Goal: Information Seeking & Learning: Check status

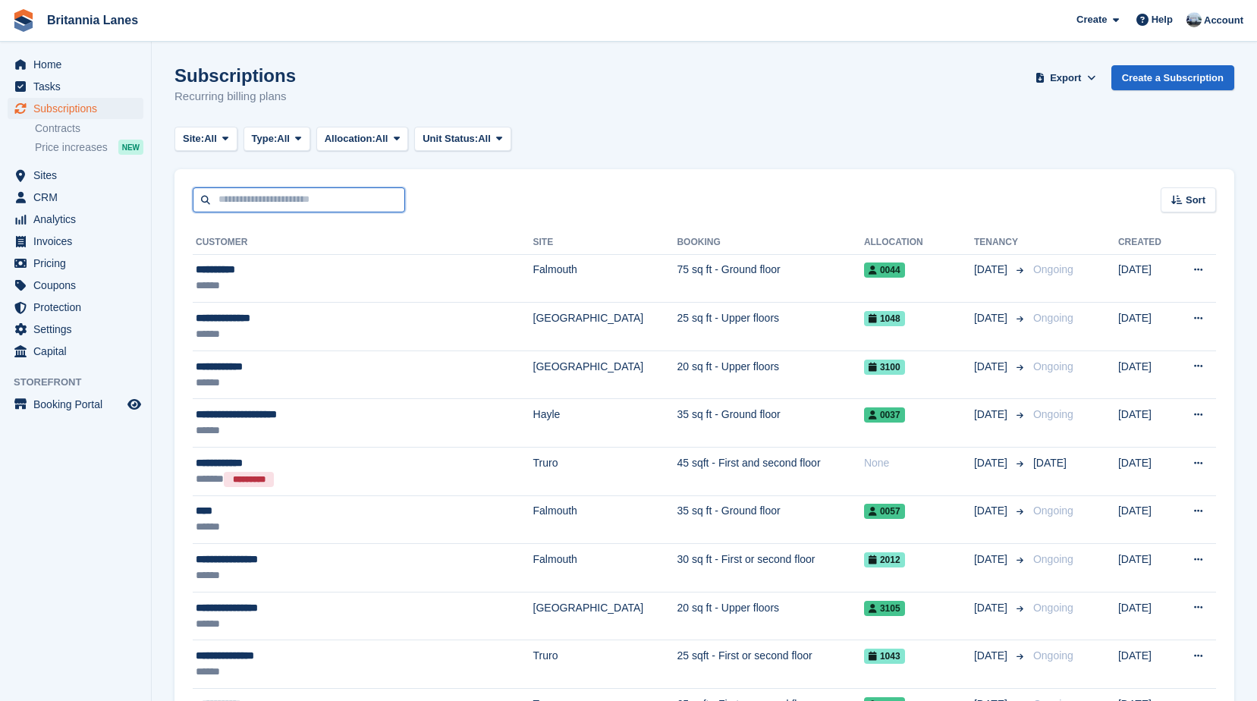
click at [263, 204] on input "text" at bounding box center [299, 199] width 212 height 25
type input "*"
type input "********"
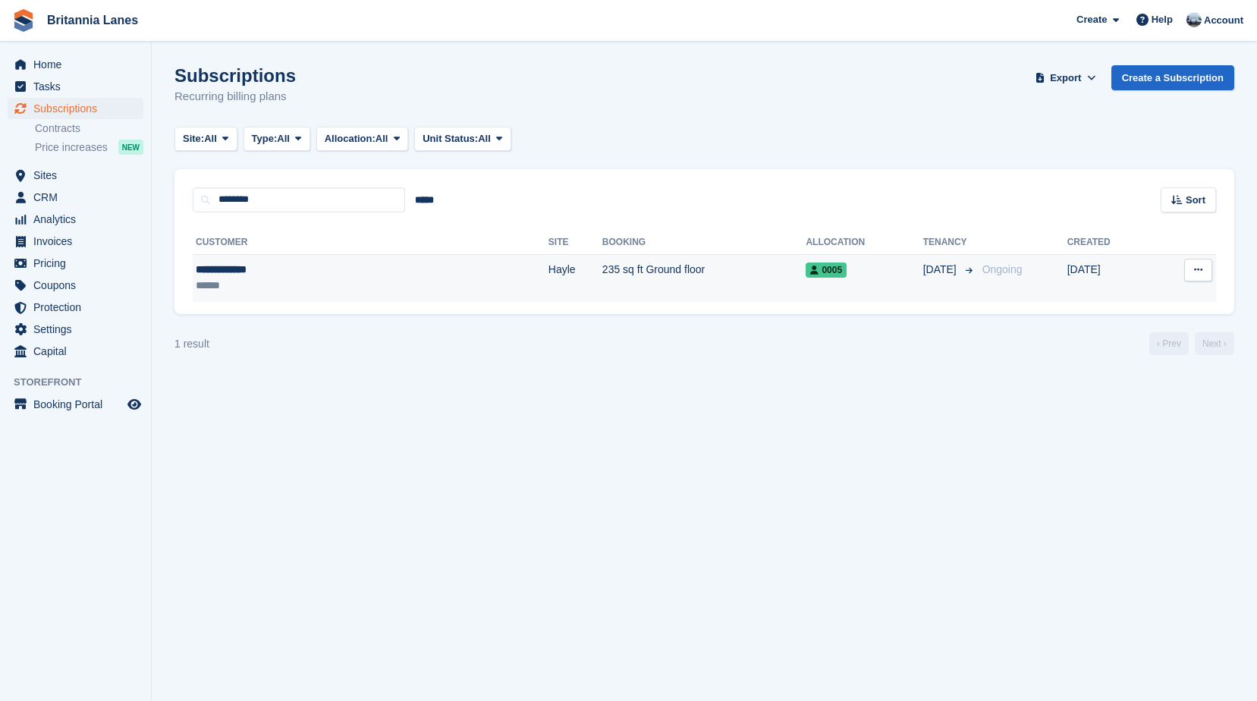
click at [312, 285] on div "******" at bounding box center [284, 286] width 176 height 16
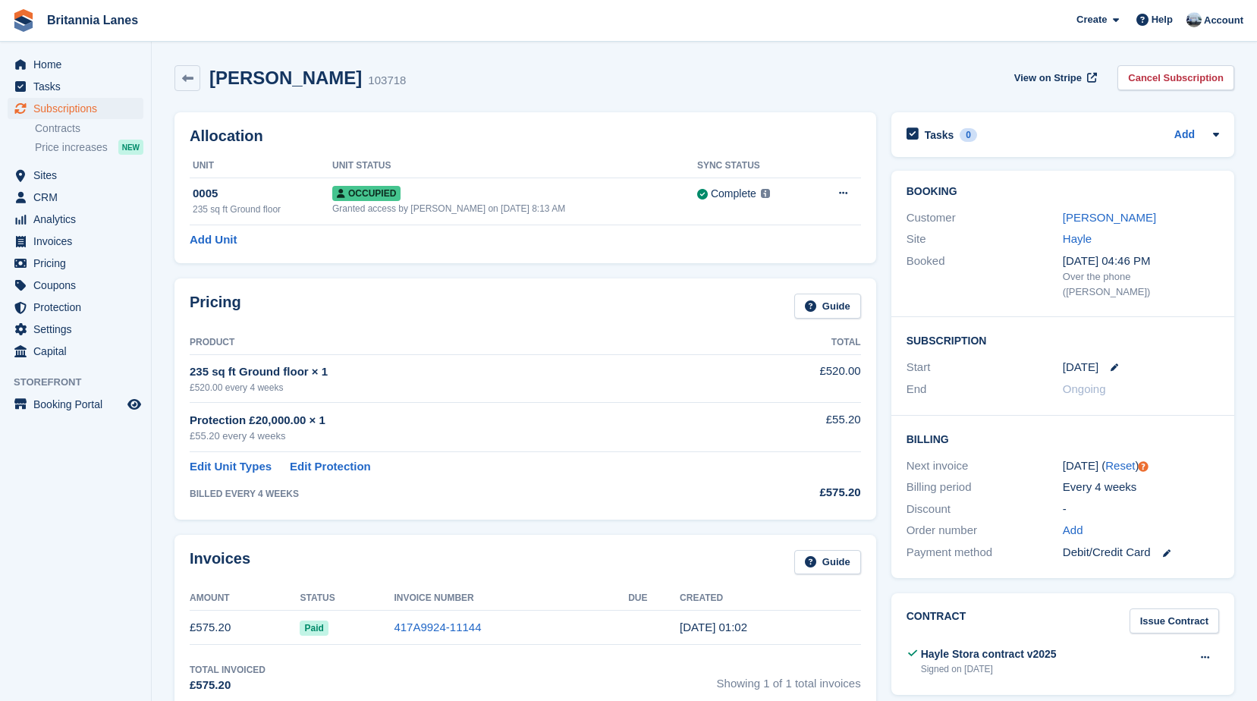
click at [376, 90] on div "Paul Costello 103718 View on Stripe Cancel Subscription" at bounding box center [704, 78] width 1060 height 26
drag, startPoint x: 370, startPoint y: 83, endPoint x: 213, endPoint y: 84, distance: 157.0
click at [213, 84] on div "Paul Costello 103718 View on Stripe Cancel Subscription" at bounding box center [704, 78] width 1060 height 26
drag, startPoint x: 213, startPoint y: 84, endPoint x: 426, endPoint y: 101, distance: 213.1
click at [426, 101] on div "Paul Costello 103718 View on Stripe Cancel Subscription" at bounding box center [704, 81] width 1075 height 47
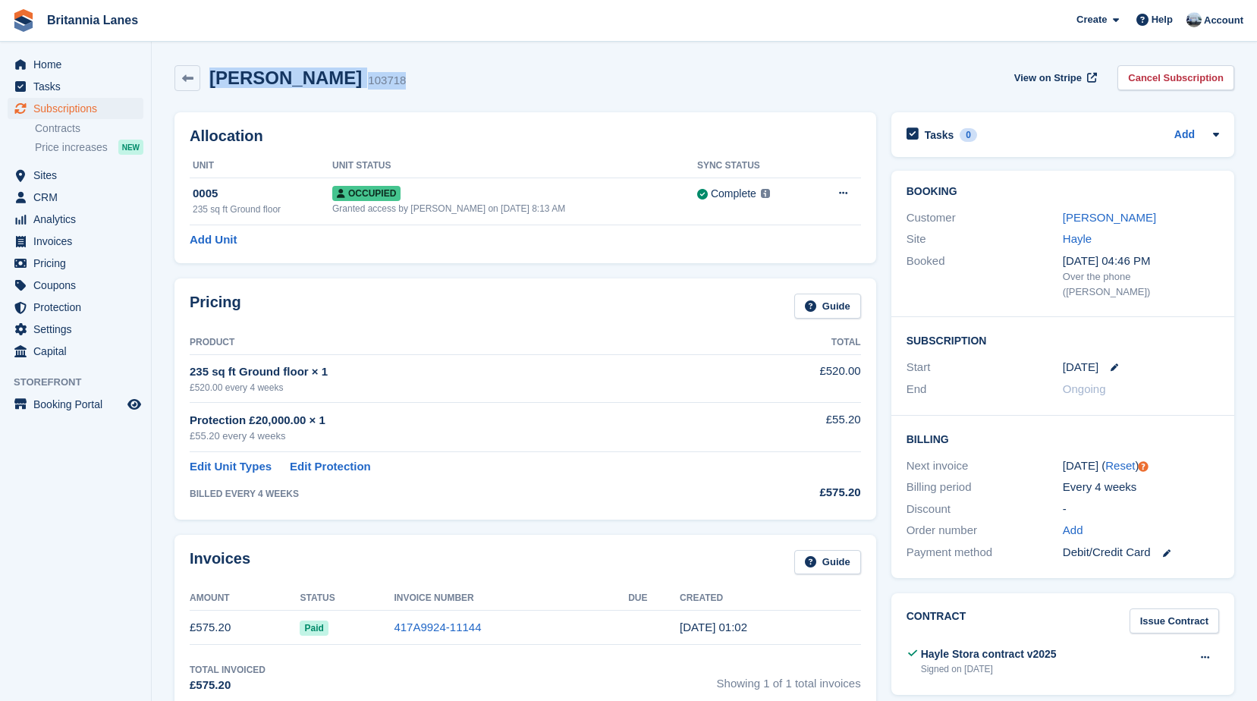
drag, startPoint x: 362, startPoint y: 77, endPoint x: 209, endPoint y: 79, distance: 152.5
click at [209, 79] on div "Paul Costello 103718 View on Stripe Cancel Subscription" at bounding box center [704, 78] width 1060 height 26
drag, startPoint x: 209, startPoint y: 79, endPoint x: 391, endPoint y: 96, distance: 182.8
click at [391, 96] on div "Paul Costello 103718 View on Stripe Cancel Subscription" at bounding box center [704, 81] width 1075 height 47
drag, startPoint x: 367, startPoint y: 77, endPoint x: 215, endPoint y: 81, distance: 152.5
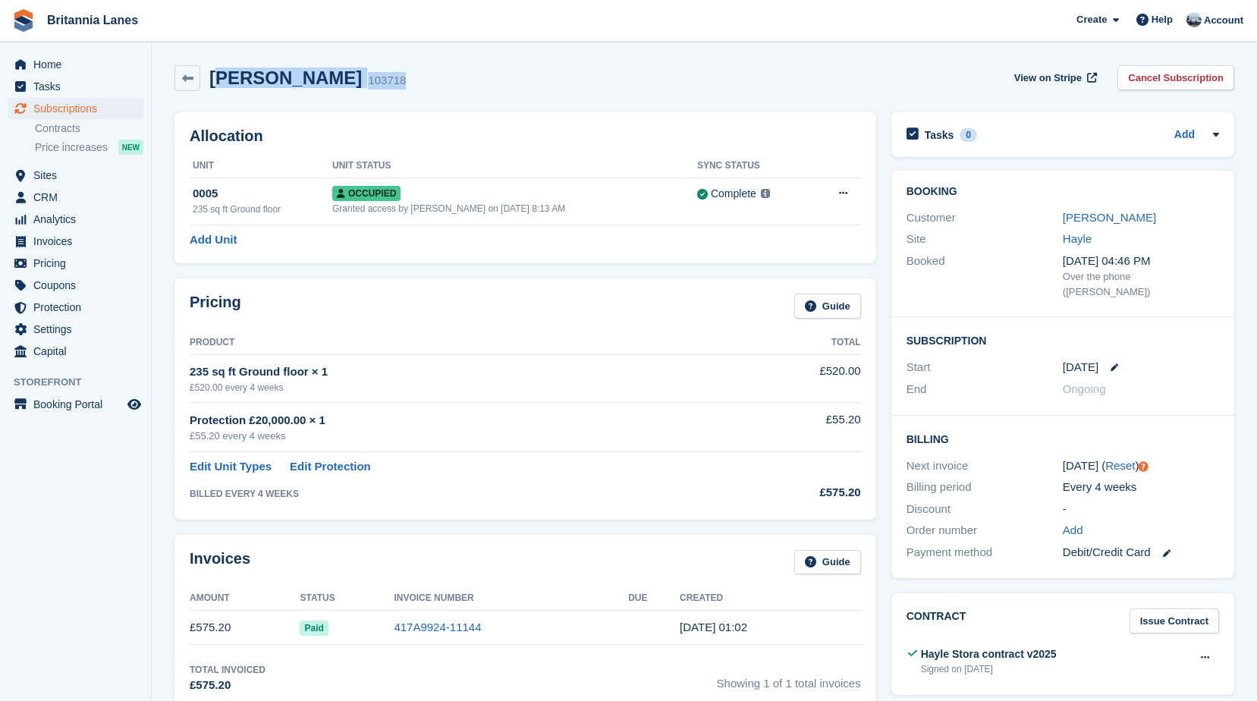
click at [215, 81] on div "Paul Costello 103718 View on Stripe Cancel Subscription" at bounding box center [704, 78] width 1060 height 26
drag, startPoint x: 215, startPoint y: 81, endPoint x: 381, endPoint y: 82, distance: 166.1
click at [381, 82] on div "Paul Costello 103718 View on Stripe Cancel Subscription" at bounding box center [704, 78] width 1060 height 26
click at [52, 177] on span "Sites" at bounding box center [78, 175] width 91 height 21
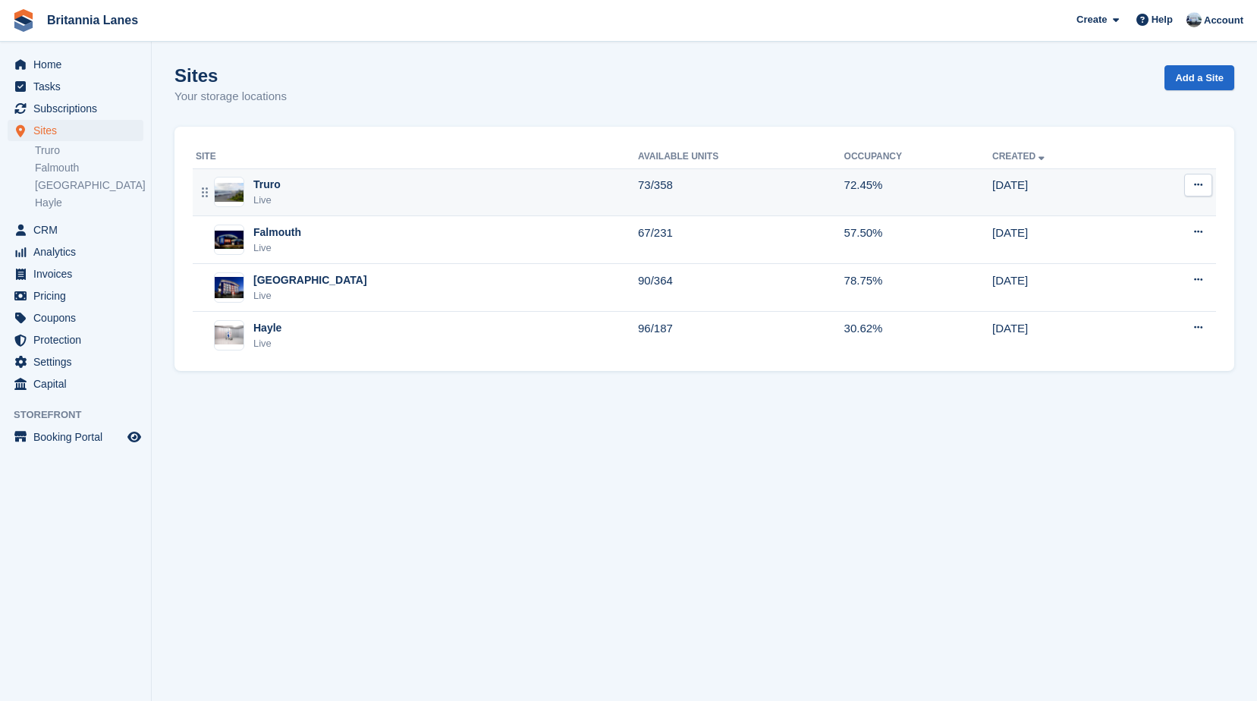
click at [341, 199] on div "Truro Live" at bounding box center [417, 192] width 442 height 31
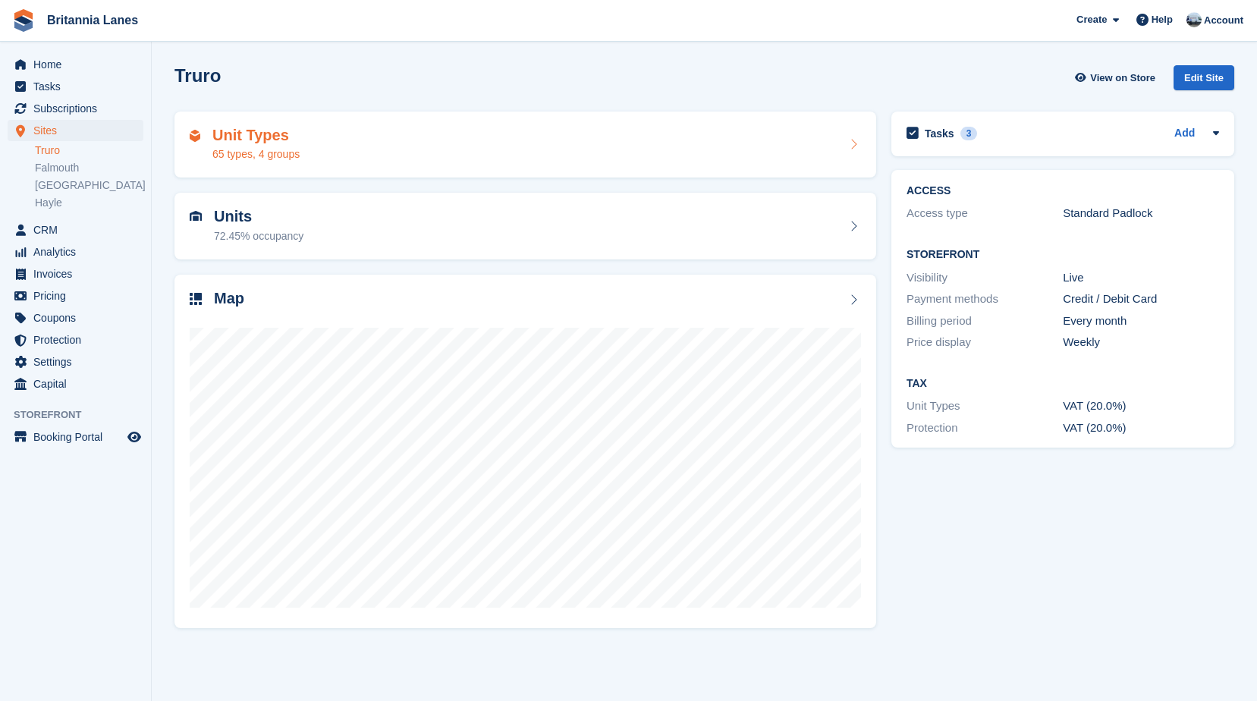
click at [285, 151] on div "65 types, 4 groups" at bounding box center [255, 154] width 87 height 16
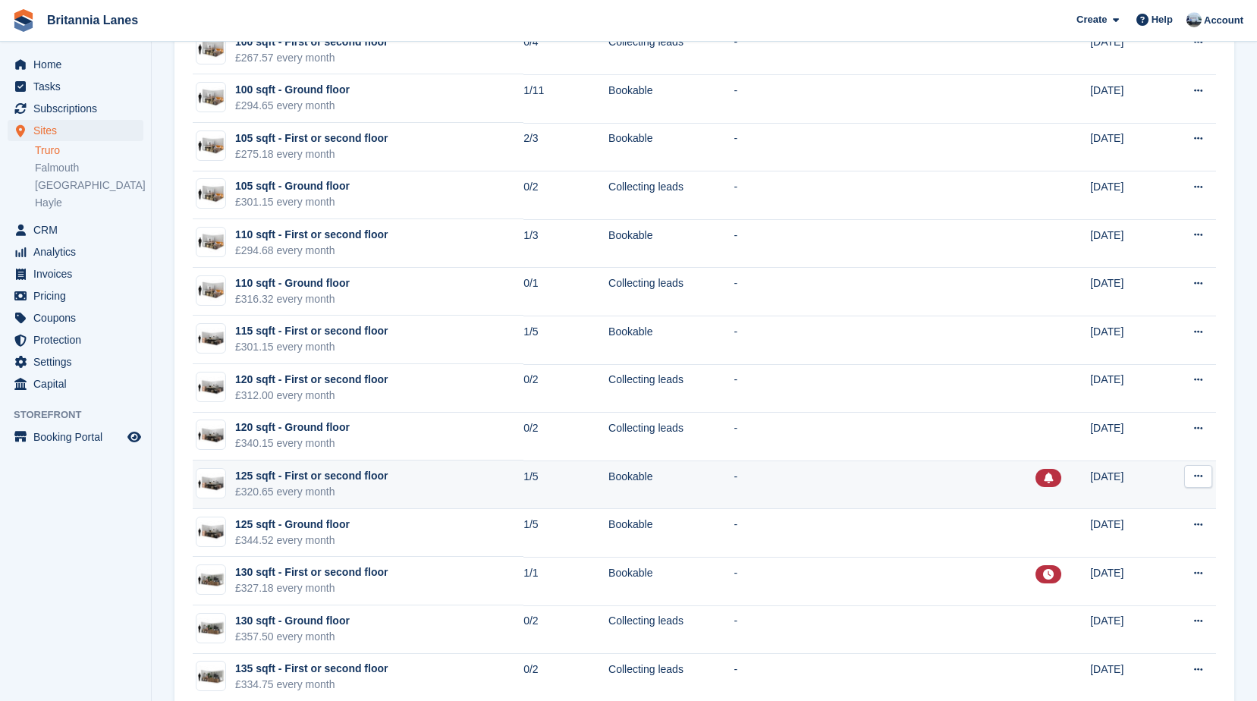
scroll to position [1897, 0]
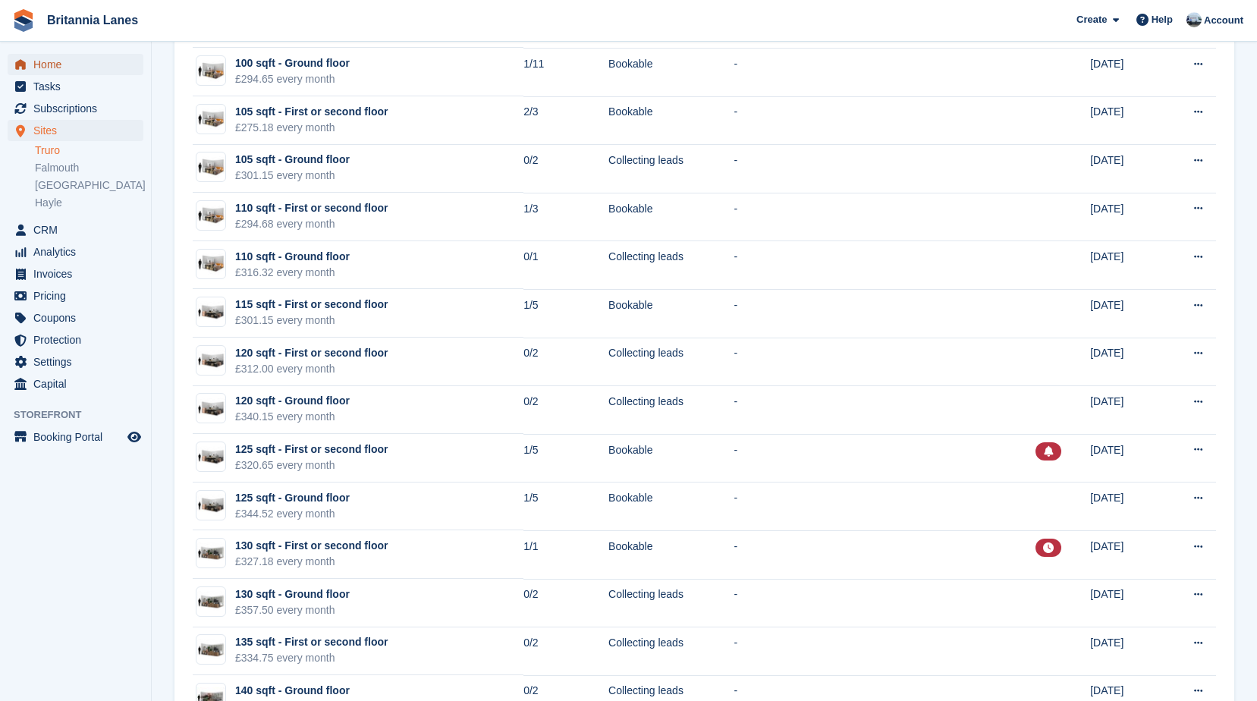
click at [59, 61] on span "Home" at bounding box center [78, 64] width 91 height 21
